Goal: Check status: Check status

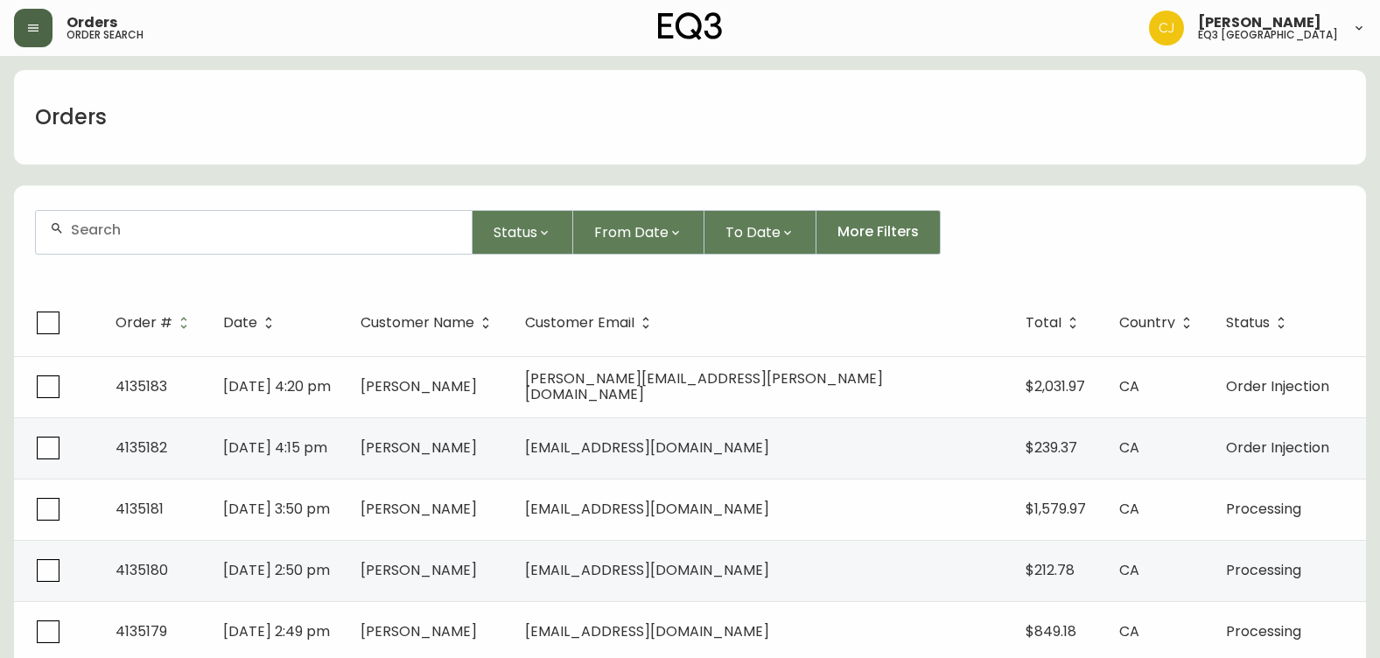
click at [46, 42] on button "button" at bounding box center [33, 28] width 39 height 39
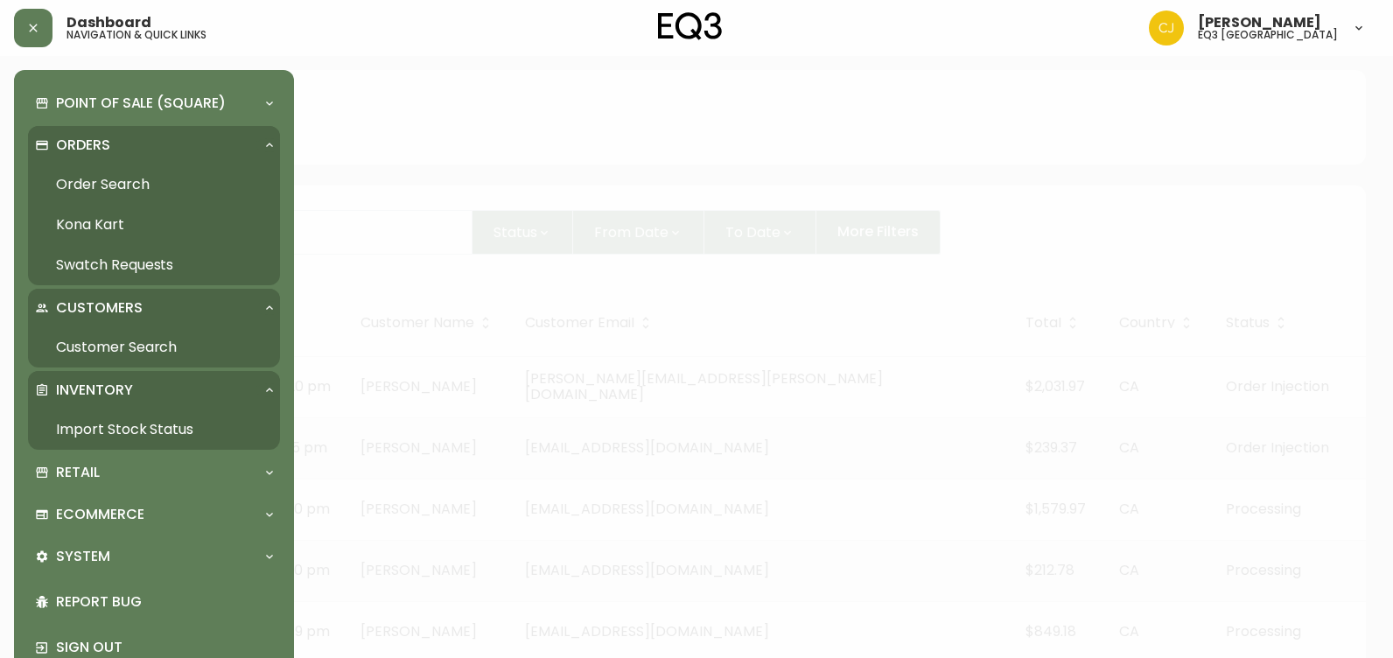
click at [57, 438] on link "Import Stock Status" at bounding box center [154, 430] width 252 height 40
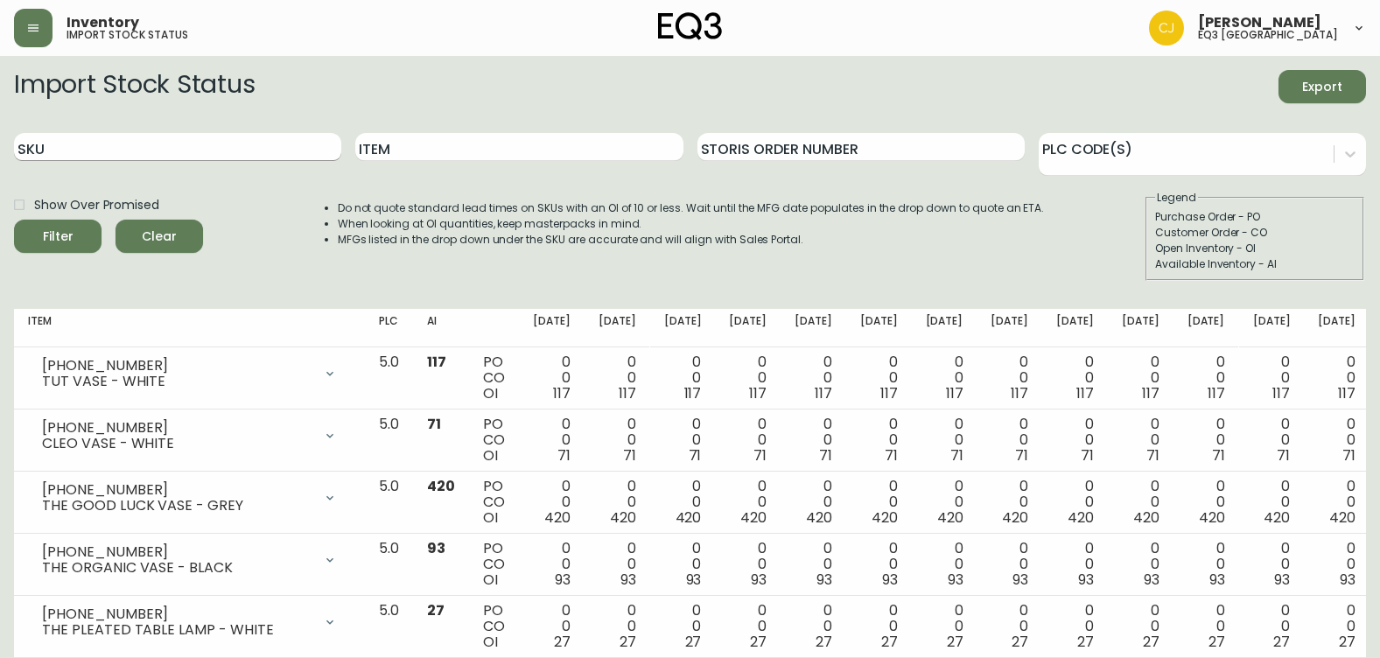
click at [246, 155] on input "SKU" at bounding box center [177, 147] width 327 height 28
paste input "[PHONE_NUMBER]"
type input "[PHONE_NUMBER]"
click at [14, 220] on button "Filter" at bounding box center [58, 236] width 88 height 33
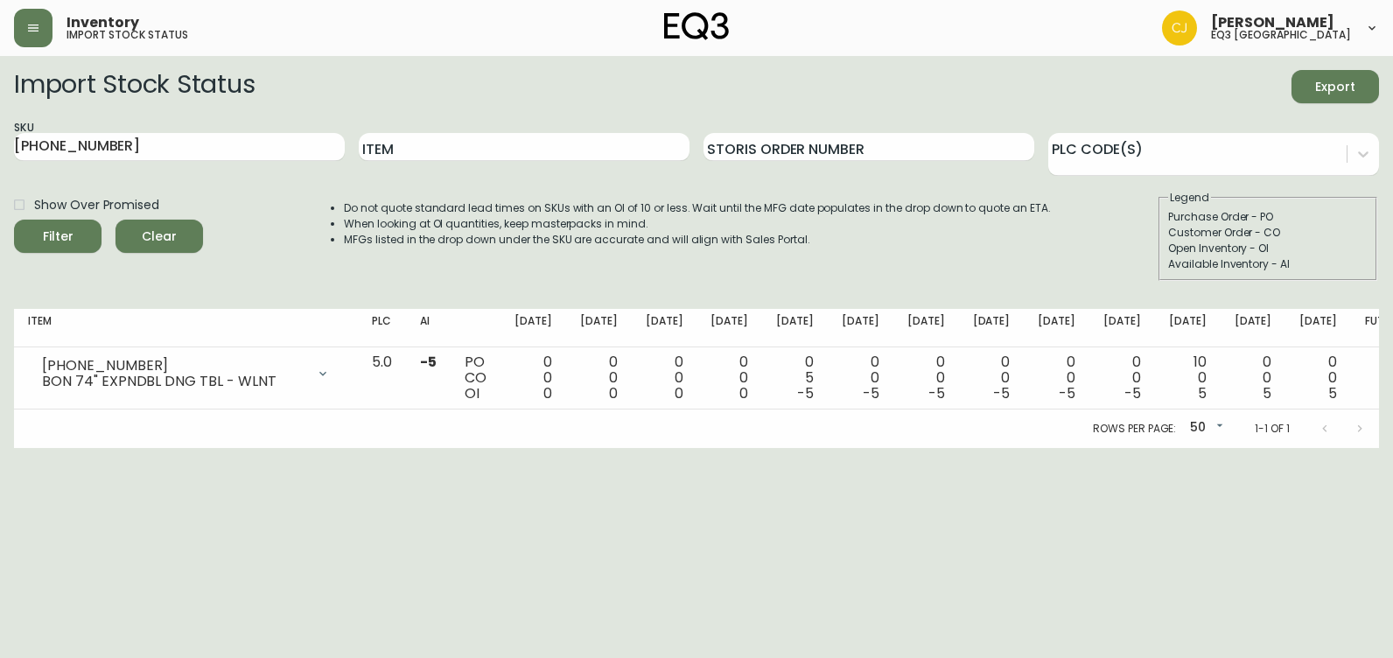
click at [71, 441] on div "Rows per page: 50 50 1-1 of 1" at bounding box center [696, 429] width 1365 height 39
